Goal: Task Accomplishment & Management: Use online tool/utility

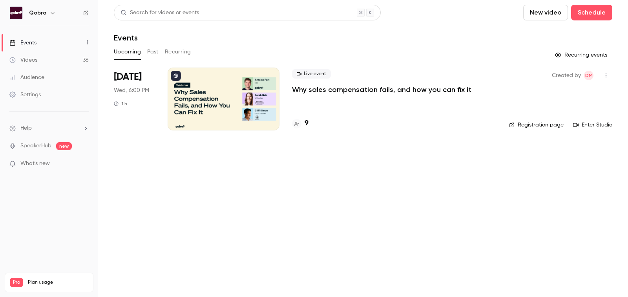
click at [55, 51] on link "Videos 36" at bounding box center [49, 59] width 98 height 17
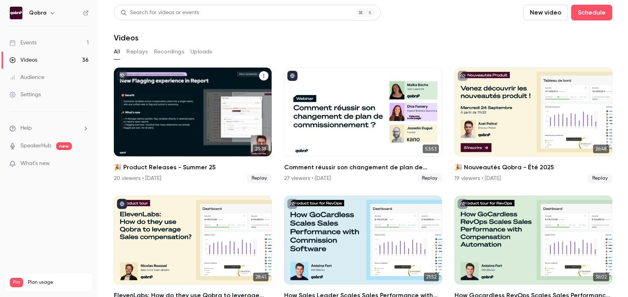
click at [189, 167] on h2 "🎉 Product Releases - Summer 25" at bounding box center [193, 166] width 158 height 9
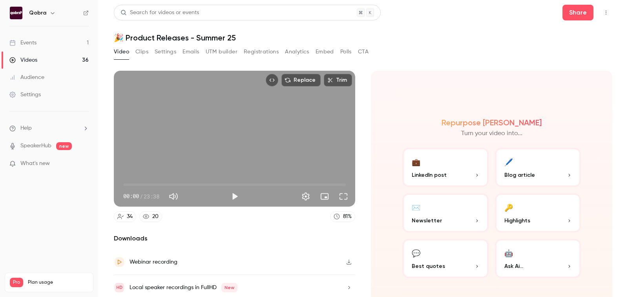
scroll to position [27, 0]
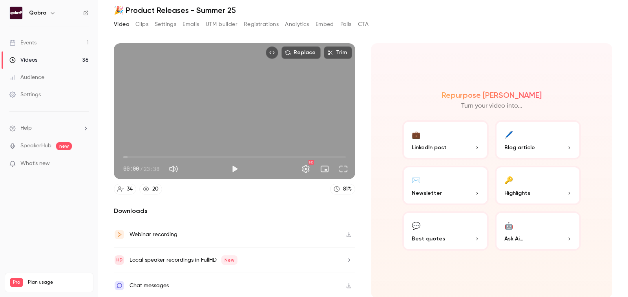
click at [35, 58] on div "Videos" at bounding box center [23, 60] width 28 height 8
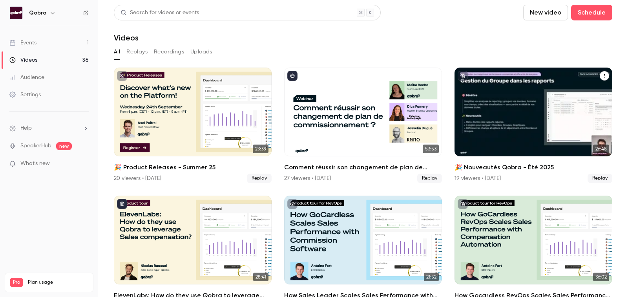
click at [544, 178] on div "19 viewers • 5 days ago Replay" at bounding box center [533, 177] width 158 height 9
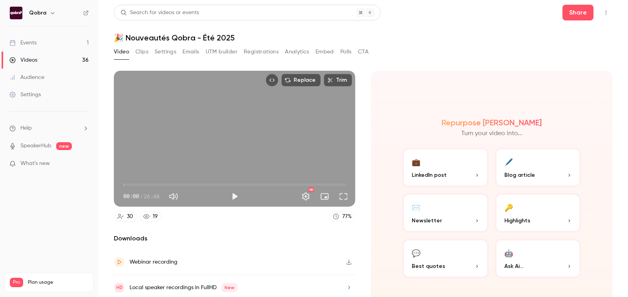
click at [347, 56] on button "Polls" at bounding box center [345, 51] width 11 height 13
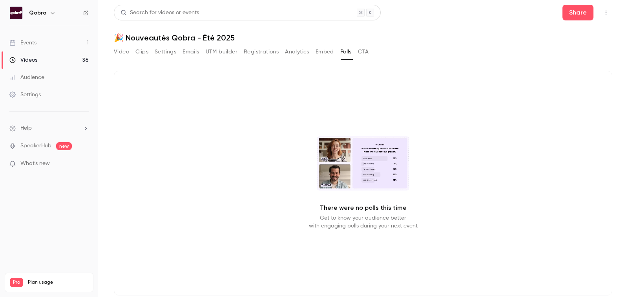
click at [129, 53] on button "Video" at bounding box center [121, 51] width 15 height 13
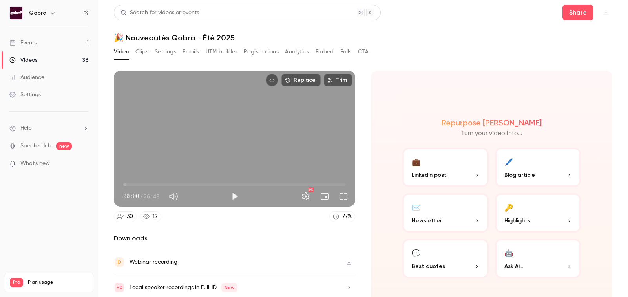
click at [36, 42] on div "Events" at bounding box center [22, 43] width 27 height 8
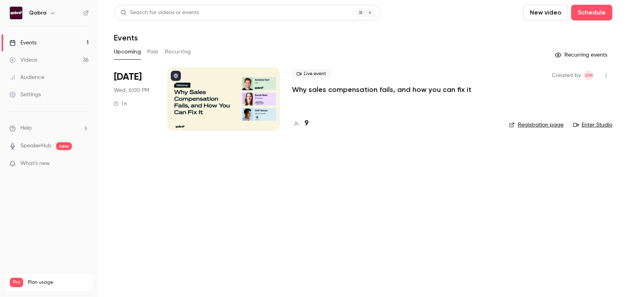
click at [306, 116] on div "Live event Why sales compensation fails, and how you can fix it 9" at bounding box center [394, 98] width 204 height 63
click at [306, 119] on h4 "9" at bounding box center [306, 123] width 4 height 11
click at [602, 125] on link "Enter Studio" at bounding box center [592, 125] width 39 height 8
click at [308, 123] on div "9" at bounding box center [394, 123] width 204 height 11
click at [304, 123] on div "9" at bounding box center [300, 123] width 16 height 11
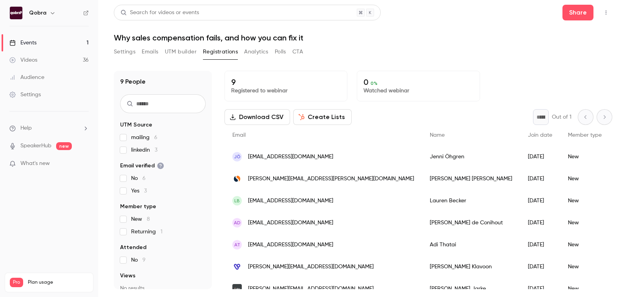
click at [260, 80] on p "9" at bounding box center [285, 81] width 109 height 9
click at [67, 52] on link "Videos 36" at bounding box center [49, 59] width 98 height 17
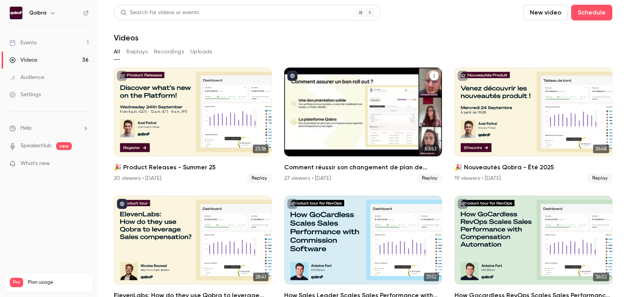
click at [306, 179] on div "27 viewers • 5 days ago" at bounding box center [307, 178] width 47 height 8
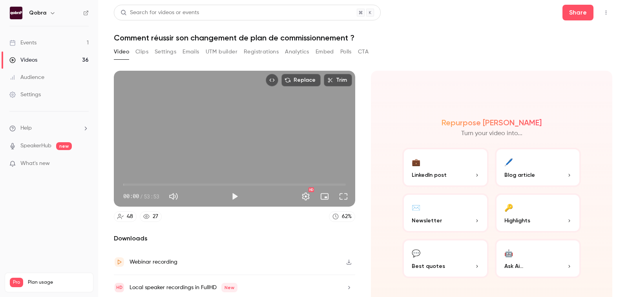
click at [144, 53] on button "Clips" at bounding box center [141, 51] width 13 height 13
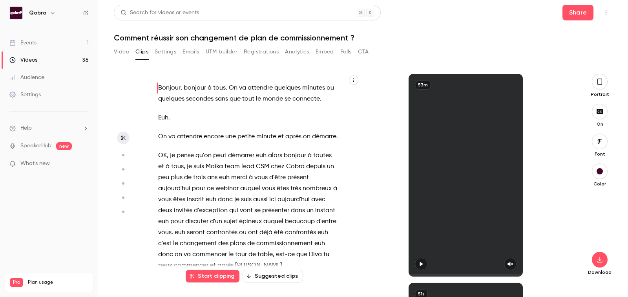
click at [220, 51] on button "UTM builder" at bounding box center [222, 51] width 32 height 13
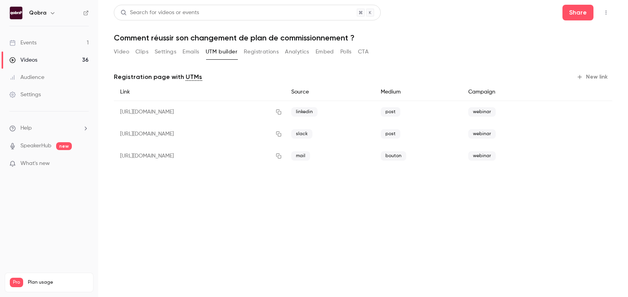
click at [254, 51] on button "Registrations" at bounding box center [261, 51] width 35 height 13
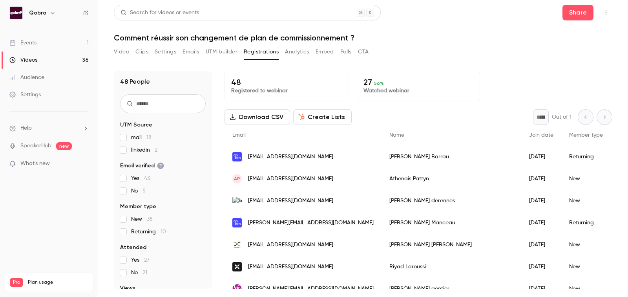
click at [293, 52] on button "Analytics" at bounding box center [297, 51] width 24 height 13
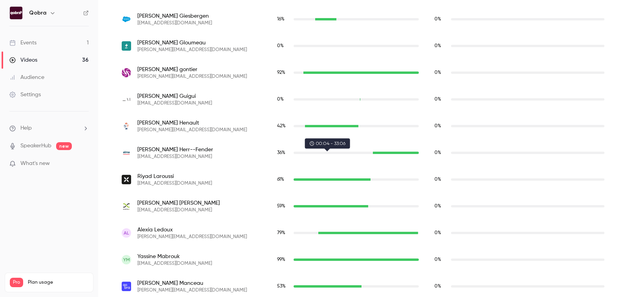
scroll to position [1312, 0]
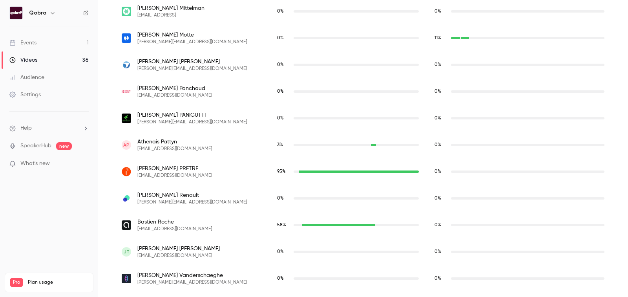
click at [31, 151] on ul "Help SpeakerHub new What's new" at bounding box center [49, 146] width 98 height 70
click at [31, 146] on link "SpeakerHub" at bounding box center [35, 146] width 31 height 8
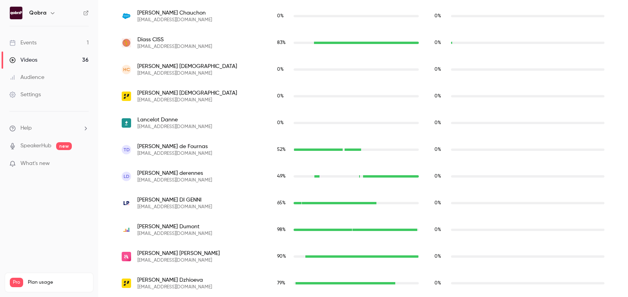
scroll to position [228, 0]
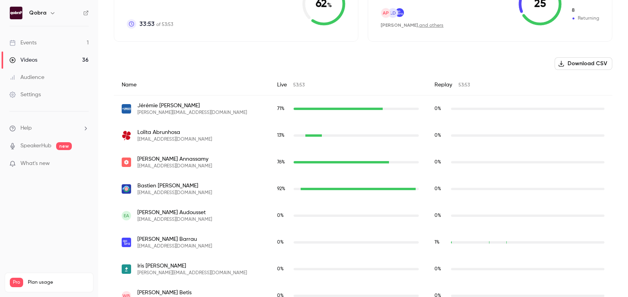
click at [56, 49] on link "Events 1" at bounding box center [49, 42] width 98 height 17
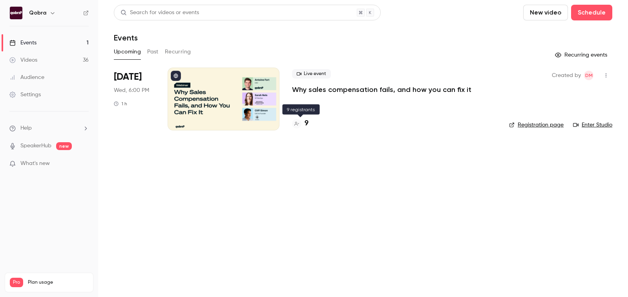
click at [302, 124] on div "9" at bounding box center [300, 123] width 16 height 11
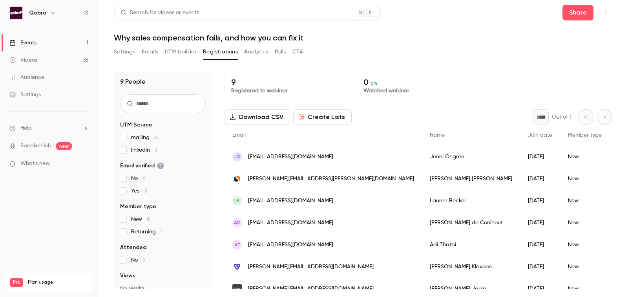
click at [49, 60] on link "Videos 36" at bounding box center [49, 59] width 98 height 17
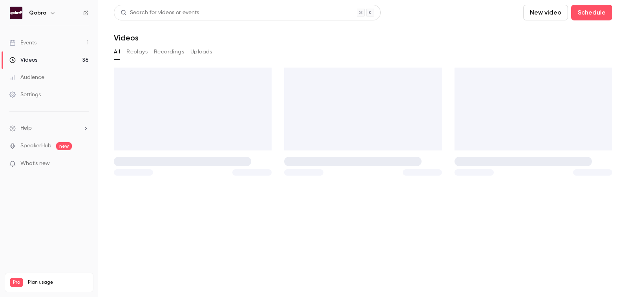
click at [45, 83] on link "Audience" at bounding box center [49, 77] width 98 height 17
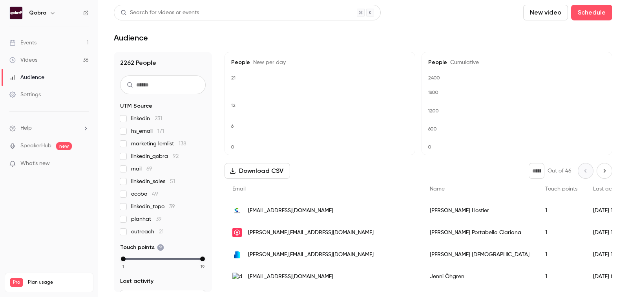
click at [53, 48] on link "Events 1" at bounding box center [49, 42] width 98 height 17
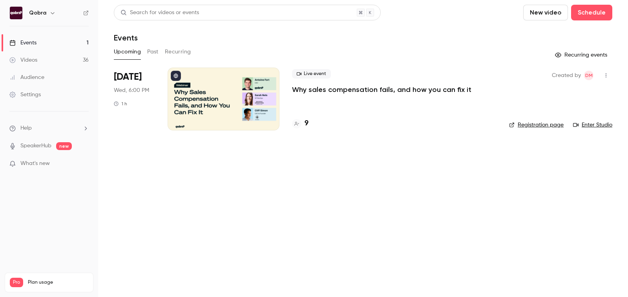
click at [306, 124] on h4 "9" at bounding box center [306, 123] width 4 height 11
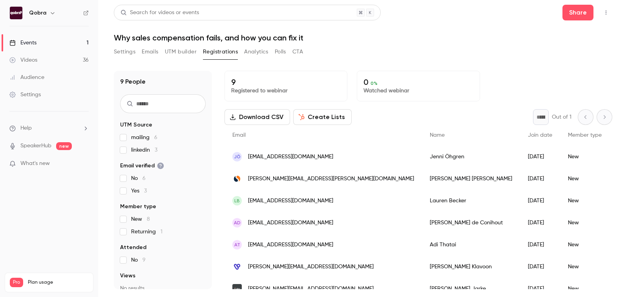
click at [180, 48] on button "UTM builder" at bounding box center [181, 51] width 32 height 13
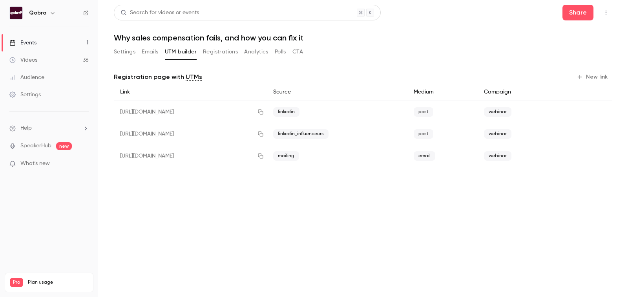
click at [598, 75] on button "New link" at bounding box center [592, 77] width 39 height 13
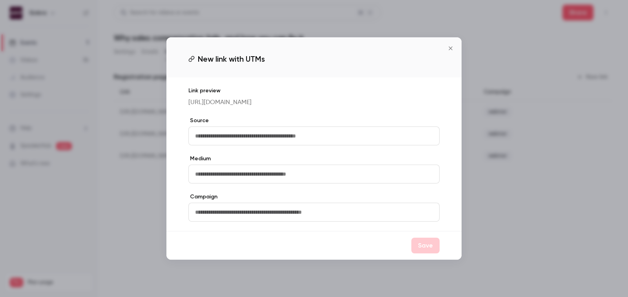
click at [318, 144] on input "text" at bounding box center [313, 135] width 251 height 19
type input "********"
click at [274, 175] on input "text" at bounding box center [313, 173] width 251 height 19
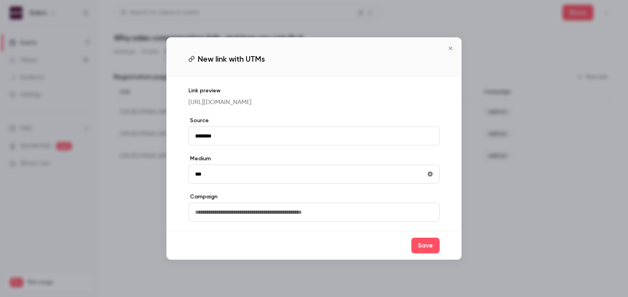
type input "***"
click at [286, 197] on label "Campaign" at bounding box center [313, 197] width 251 height 8
click at [284, 217] on input "text" at bounding box center [313, 211] width 251 height 19
type input "*******"
click at [426, 249] on button "Save" at bounding box center [425, 245] width 28 height 16
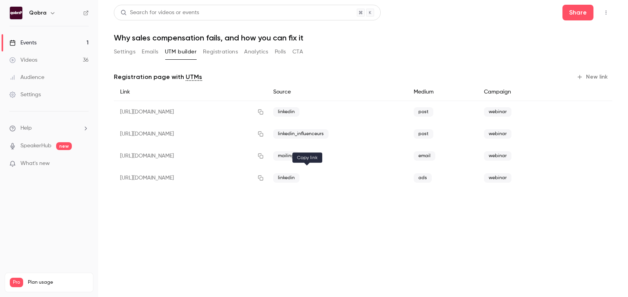
click at [264, 177] on icon "button" at bounding box center [260, 177] width 6 height 5
click at [264, 176] on icon "button" at bounding box center [260, 177] width 6 height 5
click at [31, 47] on link "Events 1" at bounding box center [49, 42] width 98 height 17
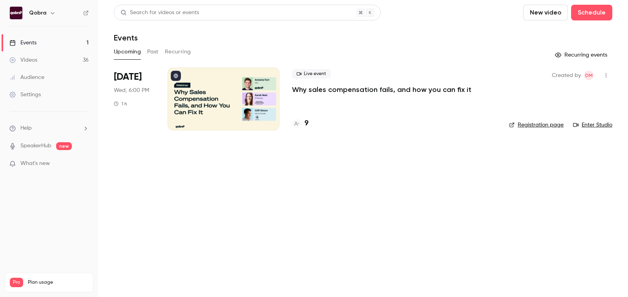
click at [33, 58] on div "Videos" at bounding box center [23, 60] width 28 height 8
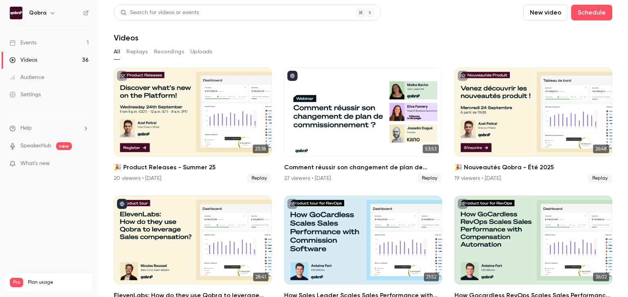
click at [32, 39] on div "Events" at bounding box center [22, 43] width 27 height 8
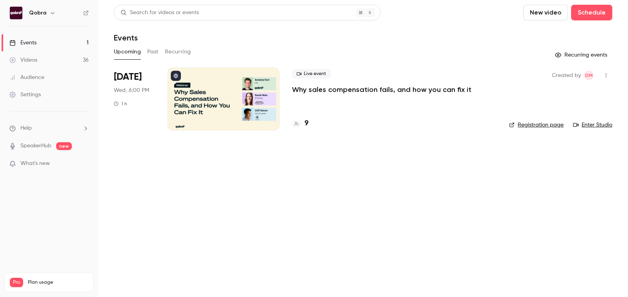
click at [31, 50] on link "Events 1" at bounding box center [49, 42] width 98 height 17
click at [30, 53] on link "Videos 36" at bounding box center [49, 59] width 98 height 17
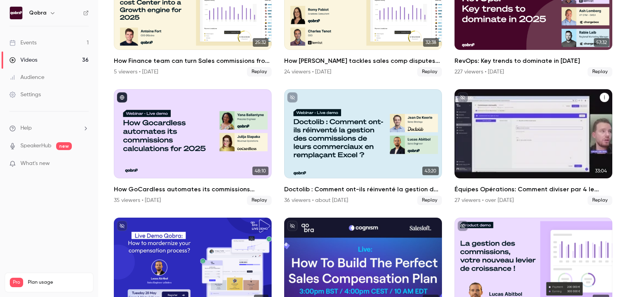
scroll to position [362, 0]
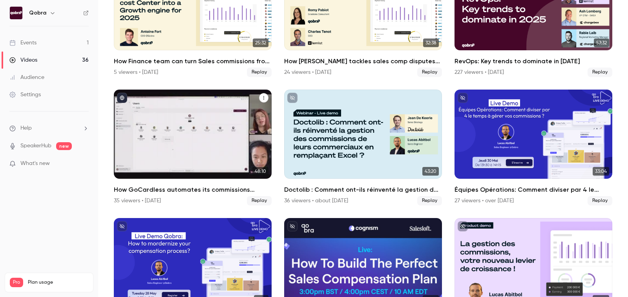
click at [218, 190] on h2 "How GoCardless automates its commissions calculation for 2025" at bounding box center [193, 189] width 158 height 9
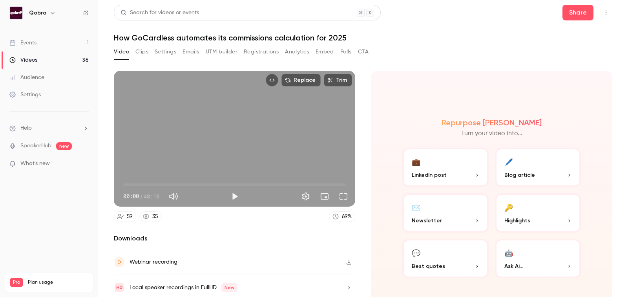
click at [244, 52] on button "Registrations" at bounding box center [261, 51] width 35 height 13
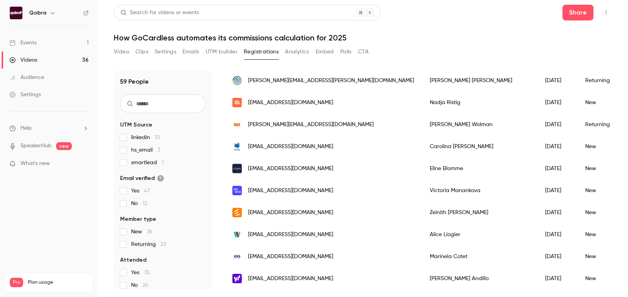
scroll to position [780, 0]
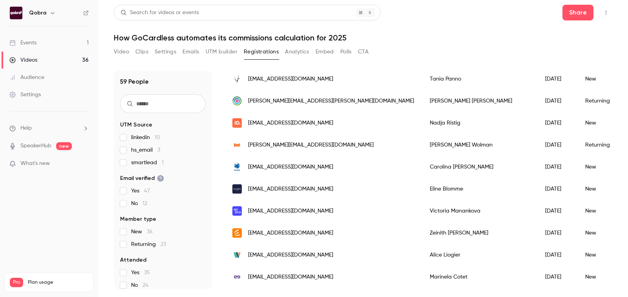
click at [422, 211] on div "Victoria Manankova" at bounding box center [479, 211] width 115 height 22
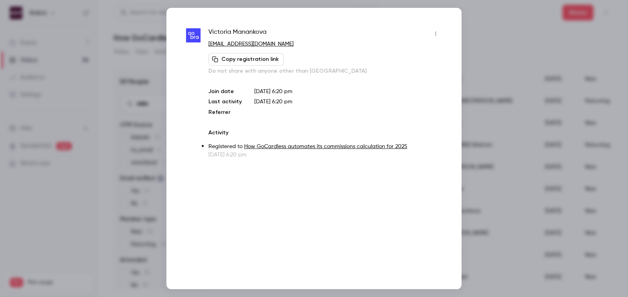
click at [244, 33] on span "Victoria Manankova" at bounding box center [237, 33] width 58 height 13
copy div "Victoria Manankova"
click at [461, 107] on div "Victoria Manankova victoria@qobra.co Copy registration link Do not share with a…" at bounding box center [313, 148] width 295 height 281
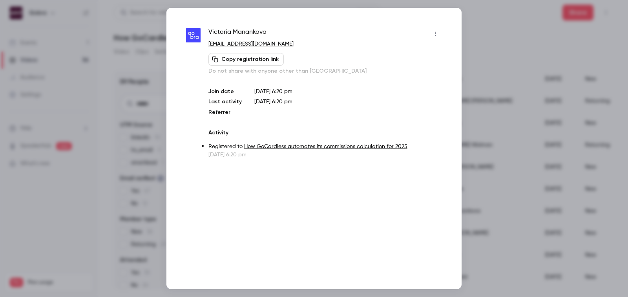
click at [480, 117] on div at bounding box center [314, 148] width 628 height 297
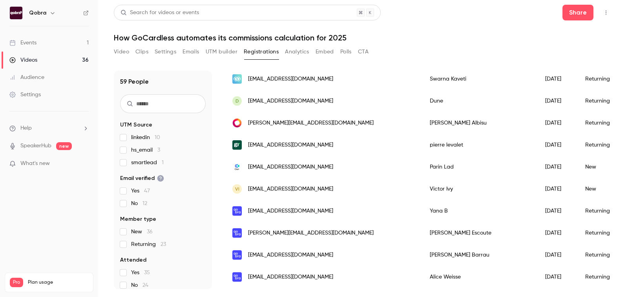
scroll to position [0, 0]
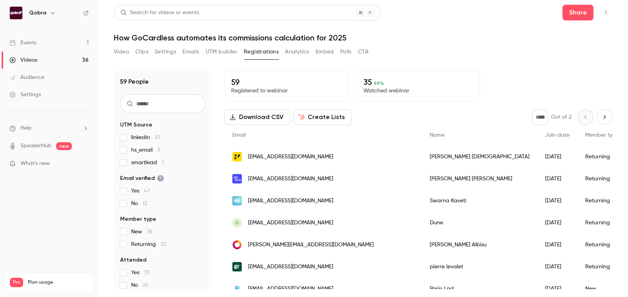
click at [36, 42] on div "Events" at bounding box center [22, 43] width 27 height 8
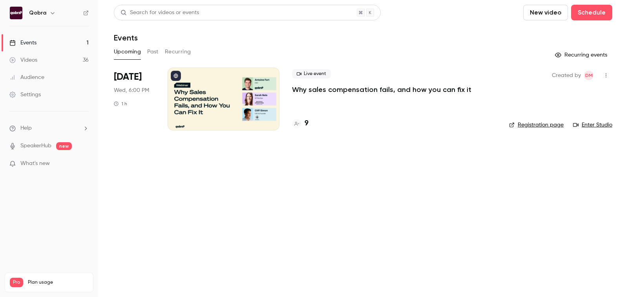
click at [154, 52] on button "Past" at bounding box center [152, 51] width 11 height 13
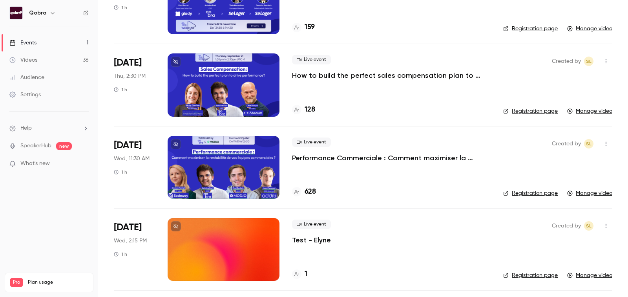
scroll to position [1409, 0]
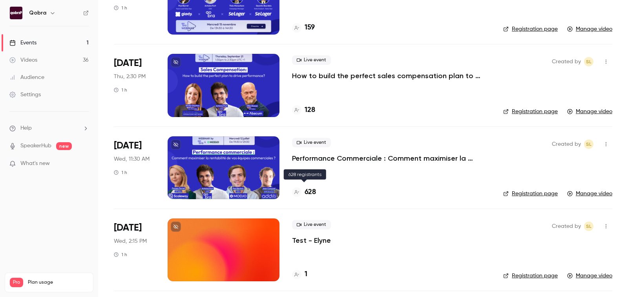
click at [311, 188] on h4 "628" at bounding box center [309, 192] width 11 height 11
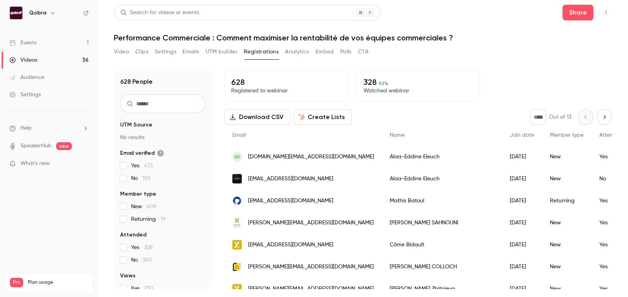
click at [115, 50] on button "Video" at bounding box center [121, 51] width 15 height 13
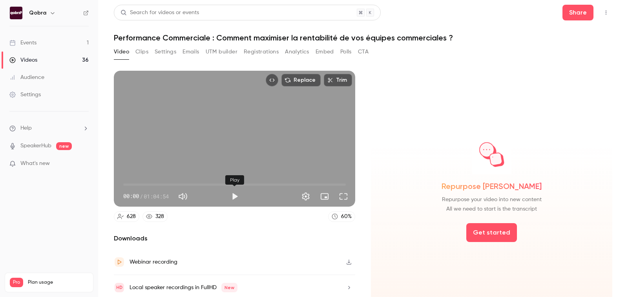
click at [229, 198] on button "Play" at bounding box center [235, 196] width 16 height 16
type input "***"
click at [136, 182] on span "00:03" at bounding box center [234, 184] width 222 height 13
click at [155, 185] on span "03:47" at bounding box center [234, 184] width 222 height 13
click at [172, 185] on span "09:17" at bounding box center [234, 184] width 222 height 13
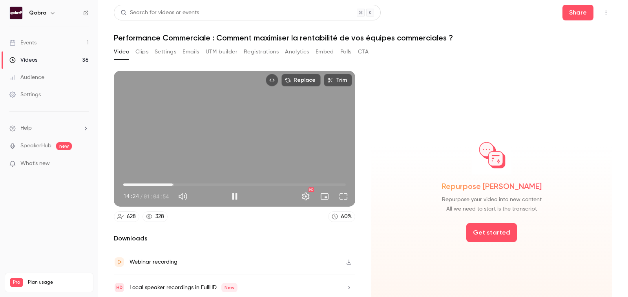
type input "*****"
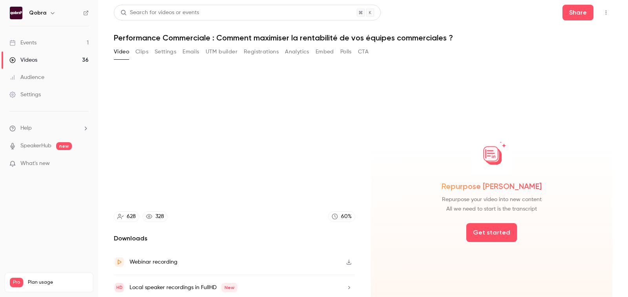
click at [137, 55] on button "Clips" at bounding box center [141, 51] width 13 height 13
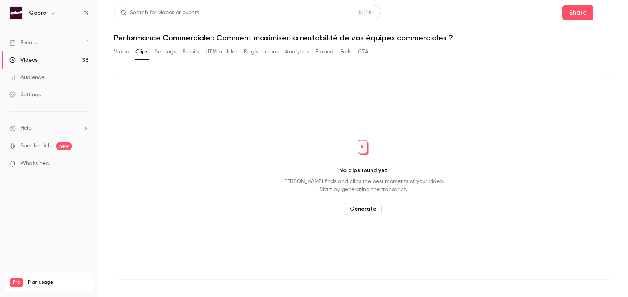
click at [166, 55] on button "Settings" at bounding box center [166, 51] width 22 height 13
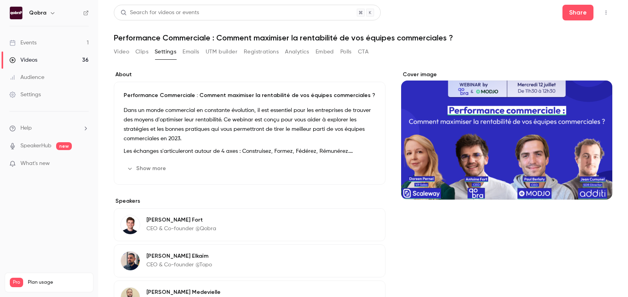
click at [151, 166] on button "Show more" at bounding box center [147, 168] width 47 height 13
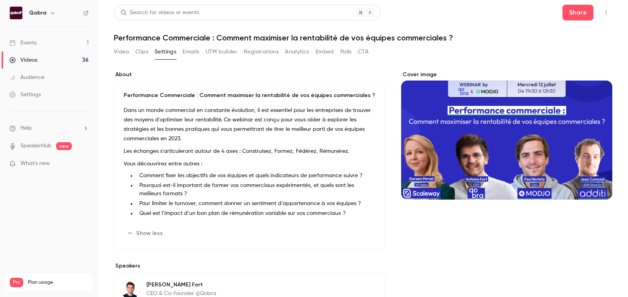
scroll to position [44, 0]
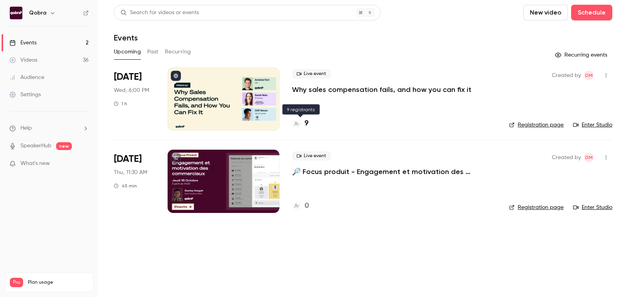
click at [306, 122] on h4 "9" at bounding box center [306, 123] width 4 height 11
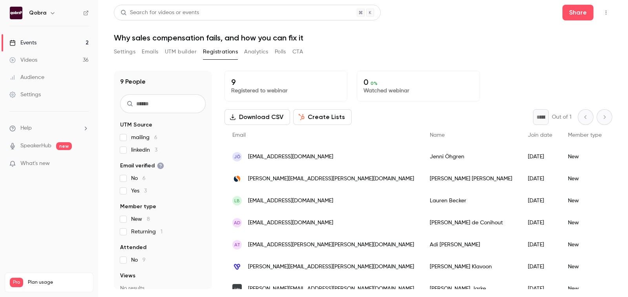
scroll to position [54, 0]
